Goal: Task Accomplishment & Management: Use online tool/utility

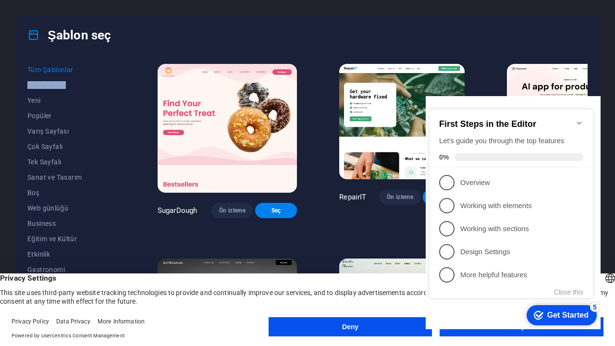
drag, startPoint x: 107, startPoint y: 89, endPoint x: 108, endPoint y: 79, distance: 10.6
click at [108, 79] on div "Tüm Şablonlar Şablonlarım Yeni Popüler Varış Sayfası Çok Sayfalı Tek Sayfalı Sa…" at bounding box center [308, 192] width 584 height 276
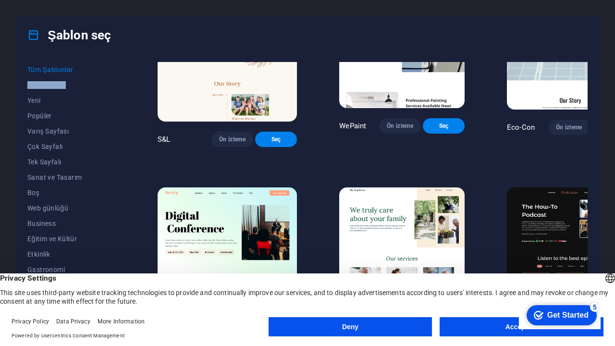
scroll to position [461, 0]
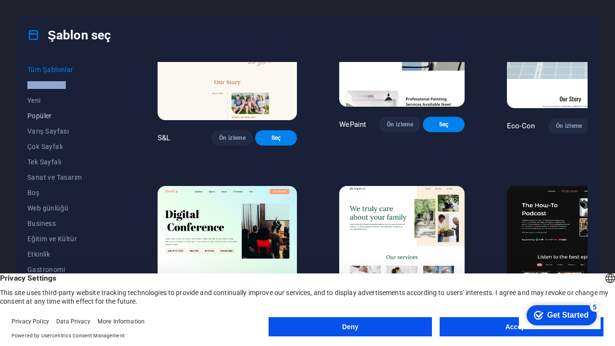
click at [43, 116] on span "Popüler" at bounding box center [71, 116] width 88 height 8
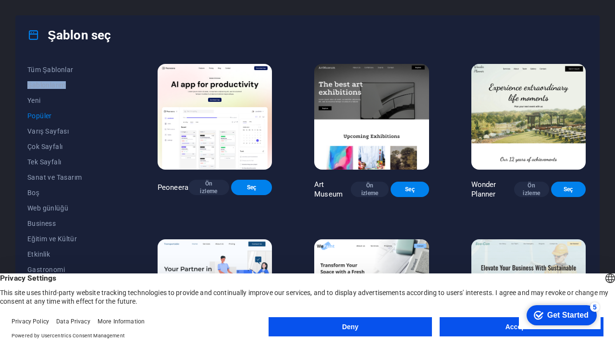
scroll to position [0, 0]
click at [43, 101] on span "Yeni" at bounding box center [71, 101] width 88 height 8
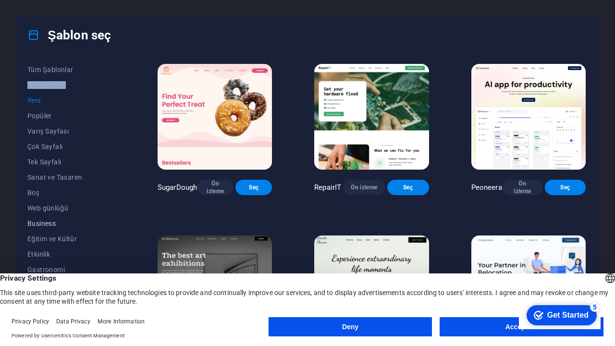
click at [60, 225] on span "Business" at bounding box center [71, 224] width 88 height 8
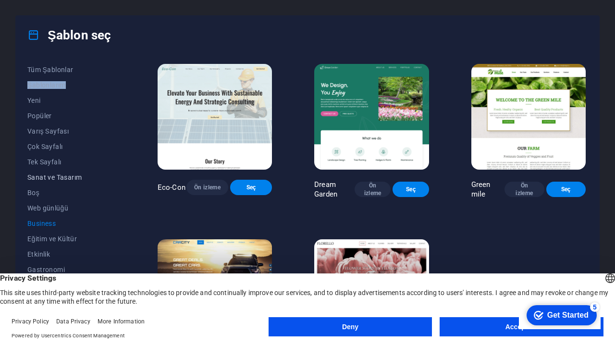
click at [72, 175] on span "Sanat ve Tasarım" at bounding box center [71, 178] width 88 height 8
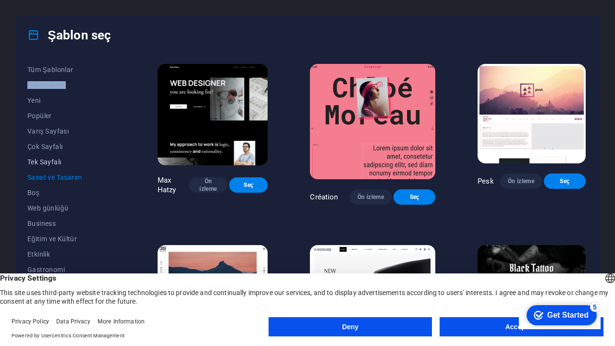
click at [55, 163] on span "Tek Sayfalı" at bounding box center [71, 162] width 88 height 8
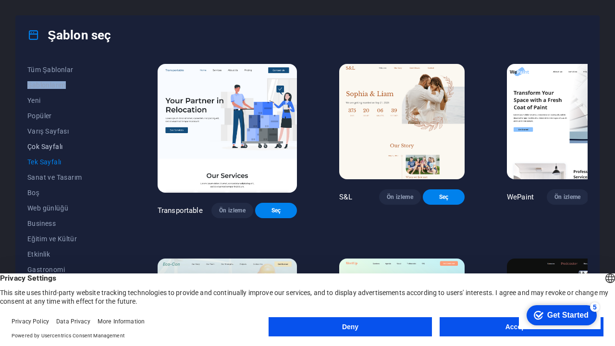
click at [61, 142] on button "Çok Sayfalı" at bounding box center [71, 146] width 88 height 15
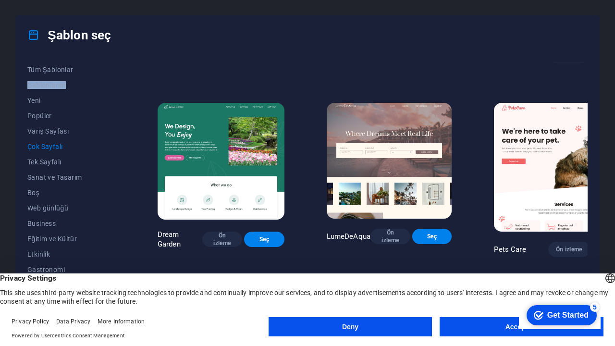
scroll to position [734, 0]
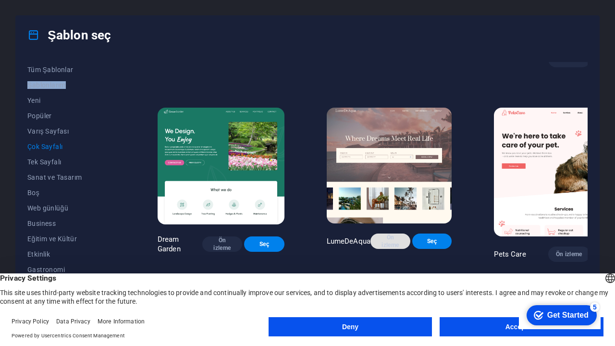
click at [378, 234] on span "Ön izleme" at bounding box center [390, 241] width 25 height 15
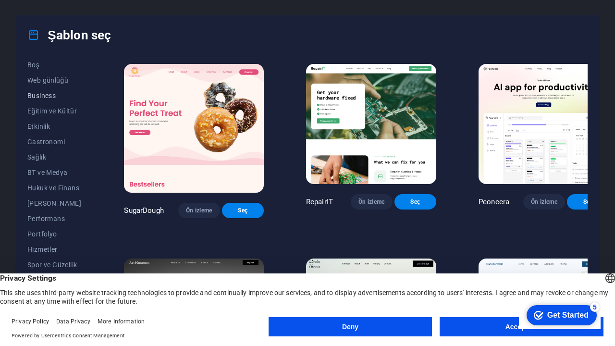
scroll to position [128, 0]
click at [52, 232] on span "Portfolyo" at bounding box center [54, 234] width 54 height 8
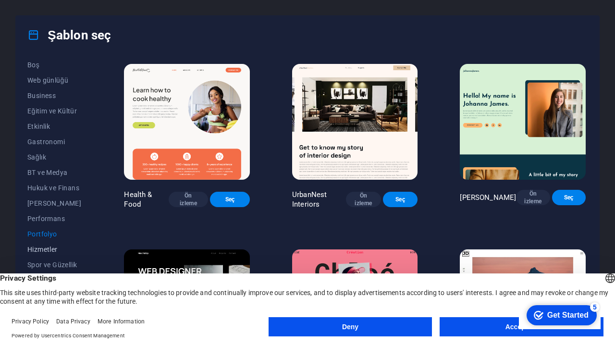
click at [45, 248] on span "Hizmetler" at bounding box center [54, 250] width 54 height 8
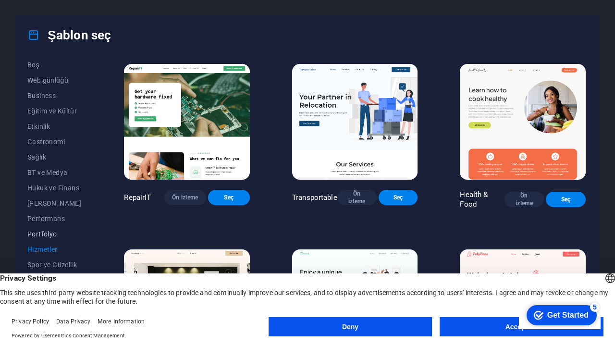
click at [46, 233] on span "Portfolyo" at bounding box center [54, 234] width 54 height 8
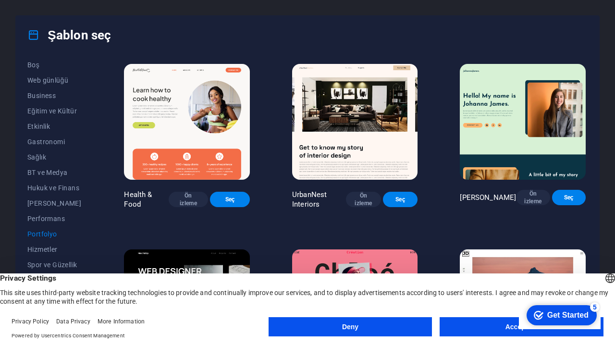
scroll to position [0, 0]
click at [366, 195] on span "Ön izleme" at bounding box center [364, 199] width 20 height 15
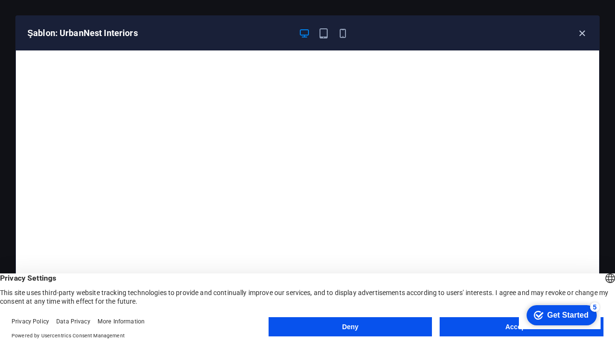
click at [584, 32] on icon "button" at bounding box center [582, 33] width 11 height 11
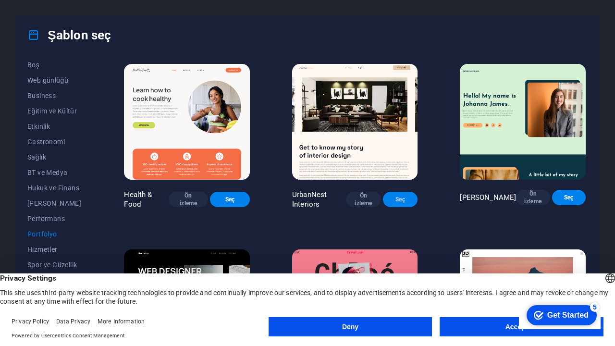
click at [403, 196] on span "Seç" at bounding box center [401, 200] width 20 height 8
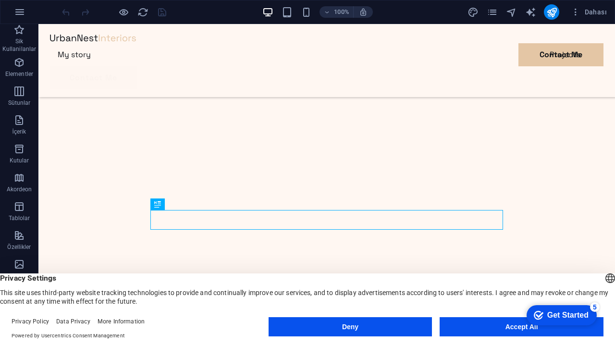
scroll to position [217, 0]
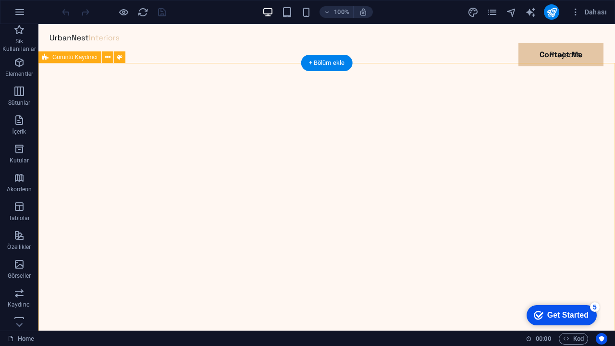
scroll to position [0, 0]
